Goal: Task Accomplishment & Management: Use online tool/utility

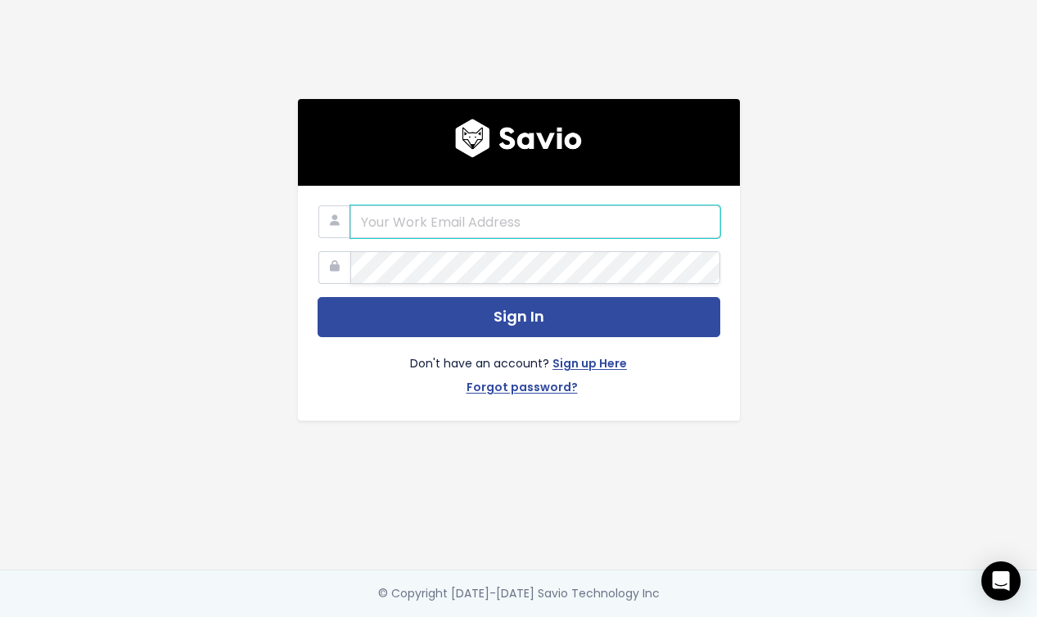
click at [506, 227] on input "email" at bounding box center [535, 221] width 370 height 33
paste input "[EMAIL_ADDRESS][DOMAIN_NAME]"
type input "[EMAIL_ADDRESS][DOMAIN_NAME]"
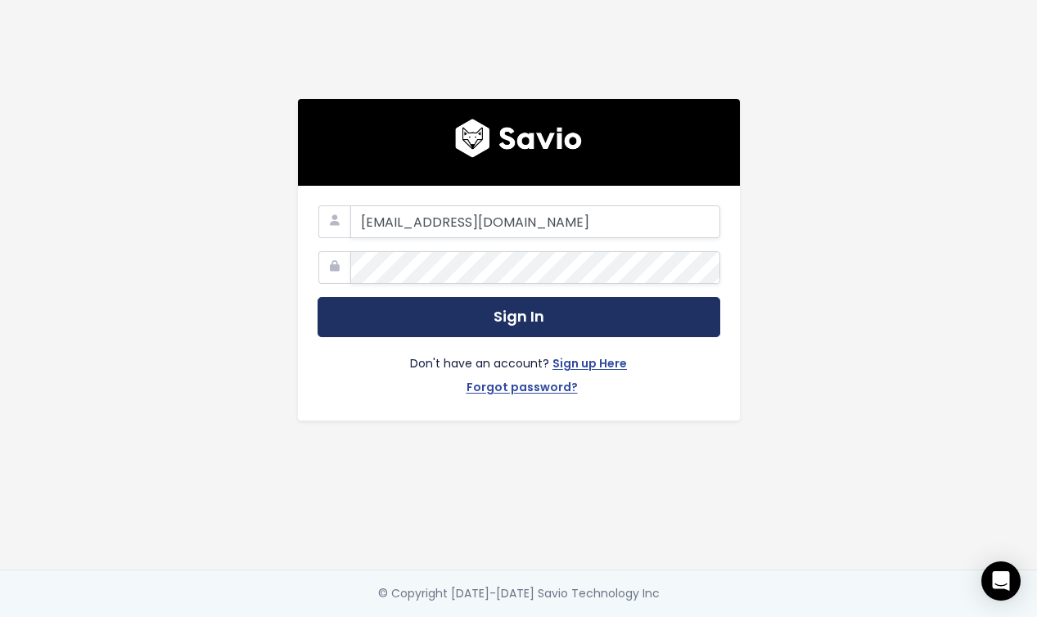
click at [524, 312] on button "Sign In" at bounding box center [518, 317] width 403 height 40
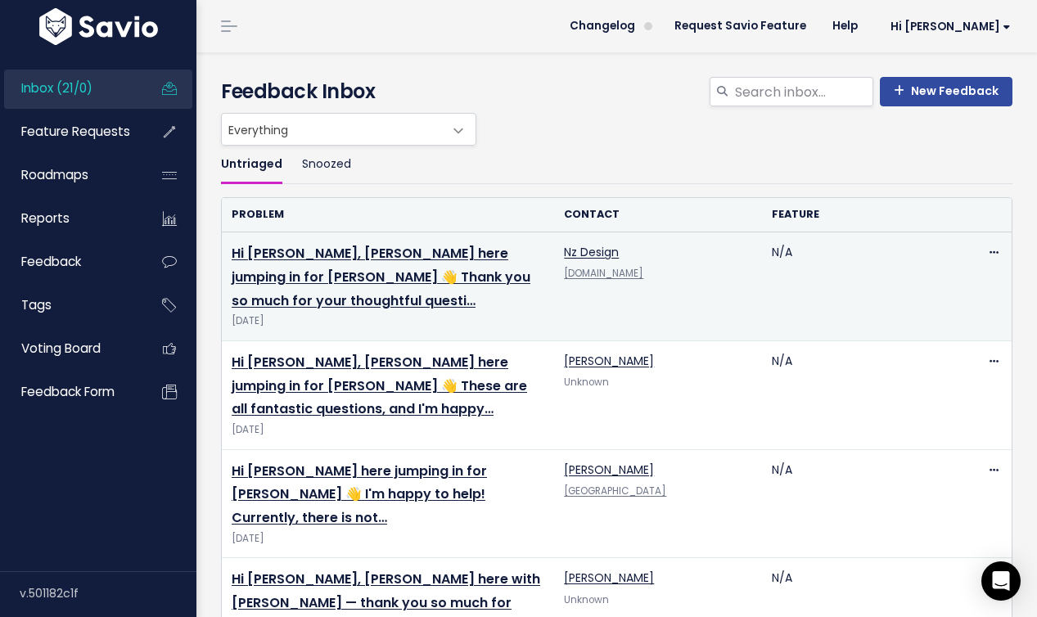
click at [395, 267] on td "Hi Natalia, Maleah here jumping in for Alexandra 👋 Thank you so much for your t…" at bounding box center [388, 286] width 332 height 109
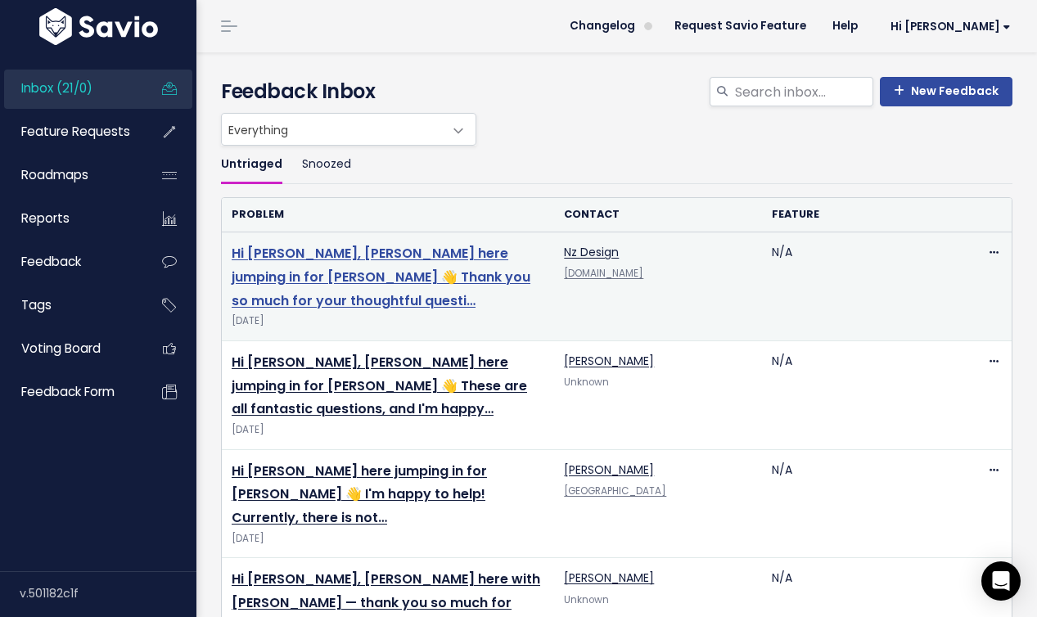
click at [388, 254] on link "Hi Natalia, Maleah here jumping in for Alexandra 👋 Thank you so much for your t…" at bounding box center [381, 277] width 299 height 66
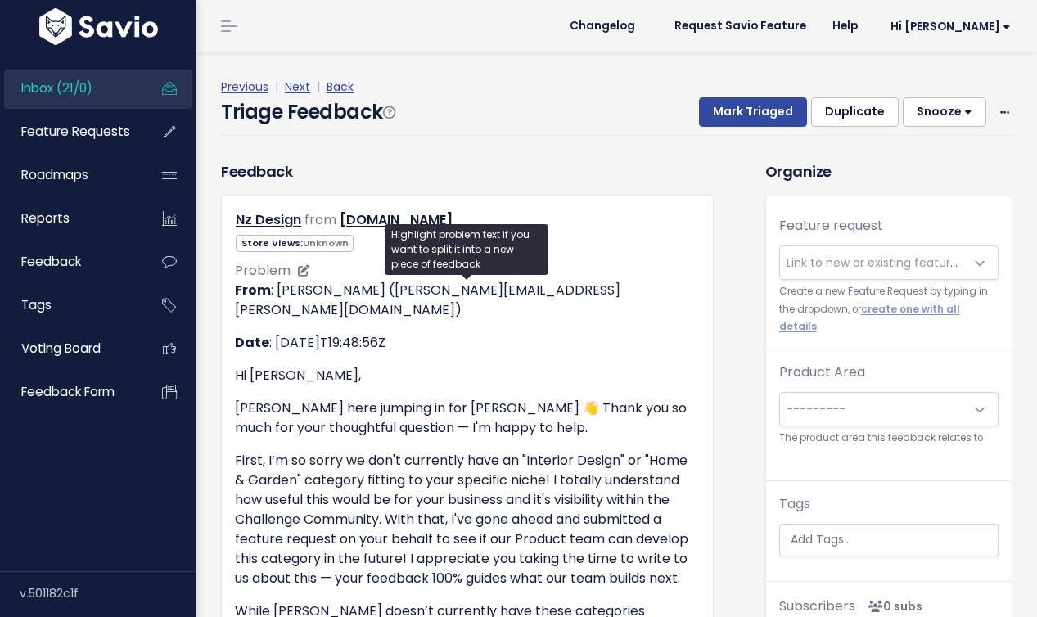
scroll to position [132, 0]
